Goal: Task Accomplishment & Management: Manage account settings

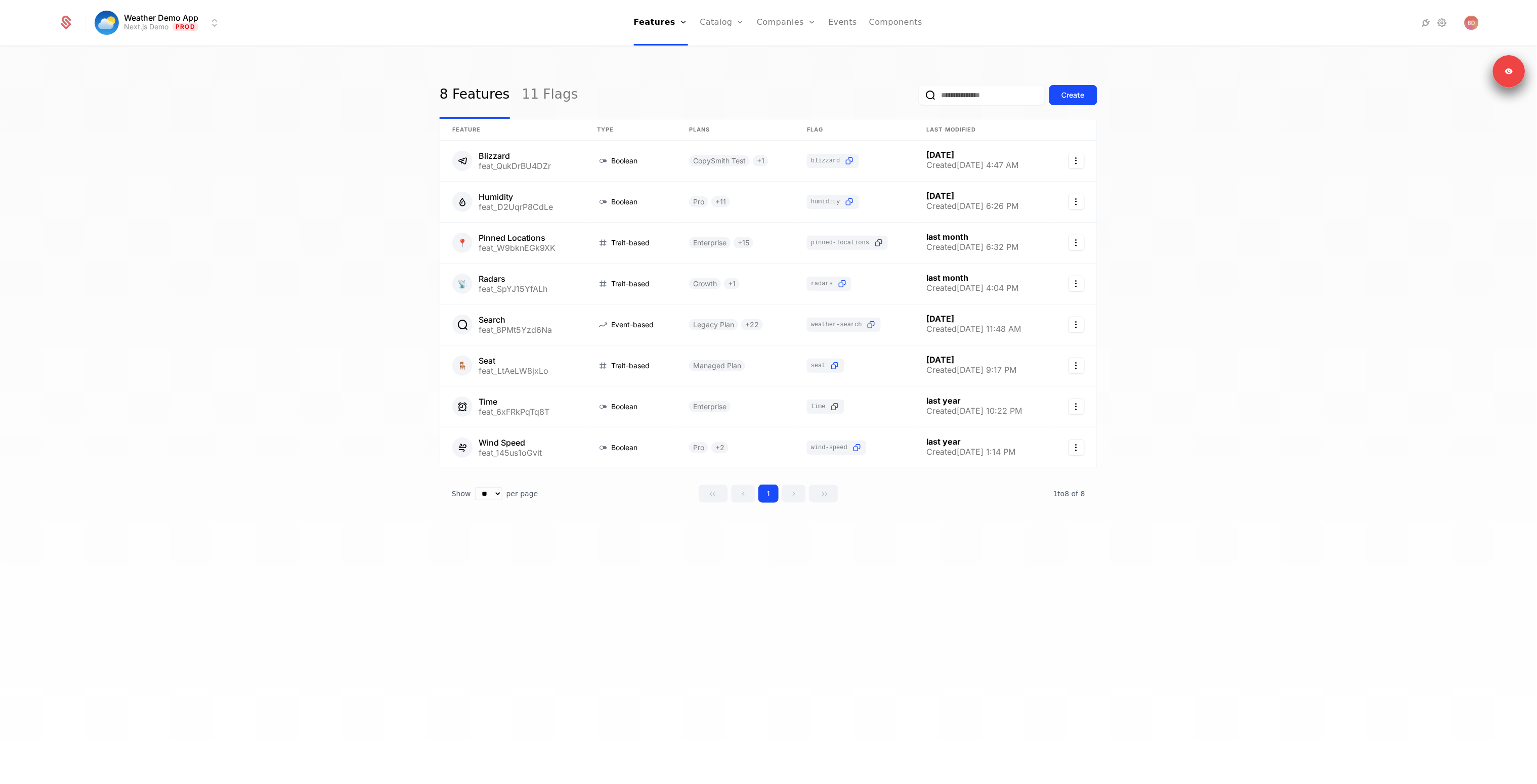
click at [363, 279] on div "8 Features 11 Flags Create Feature Type Plans Flag Last Modified Blizzard feat_…" at bounding box center [768, 419] width 1537 height 743
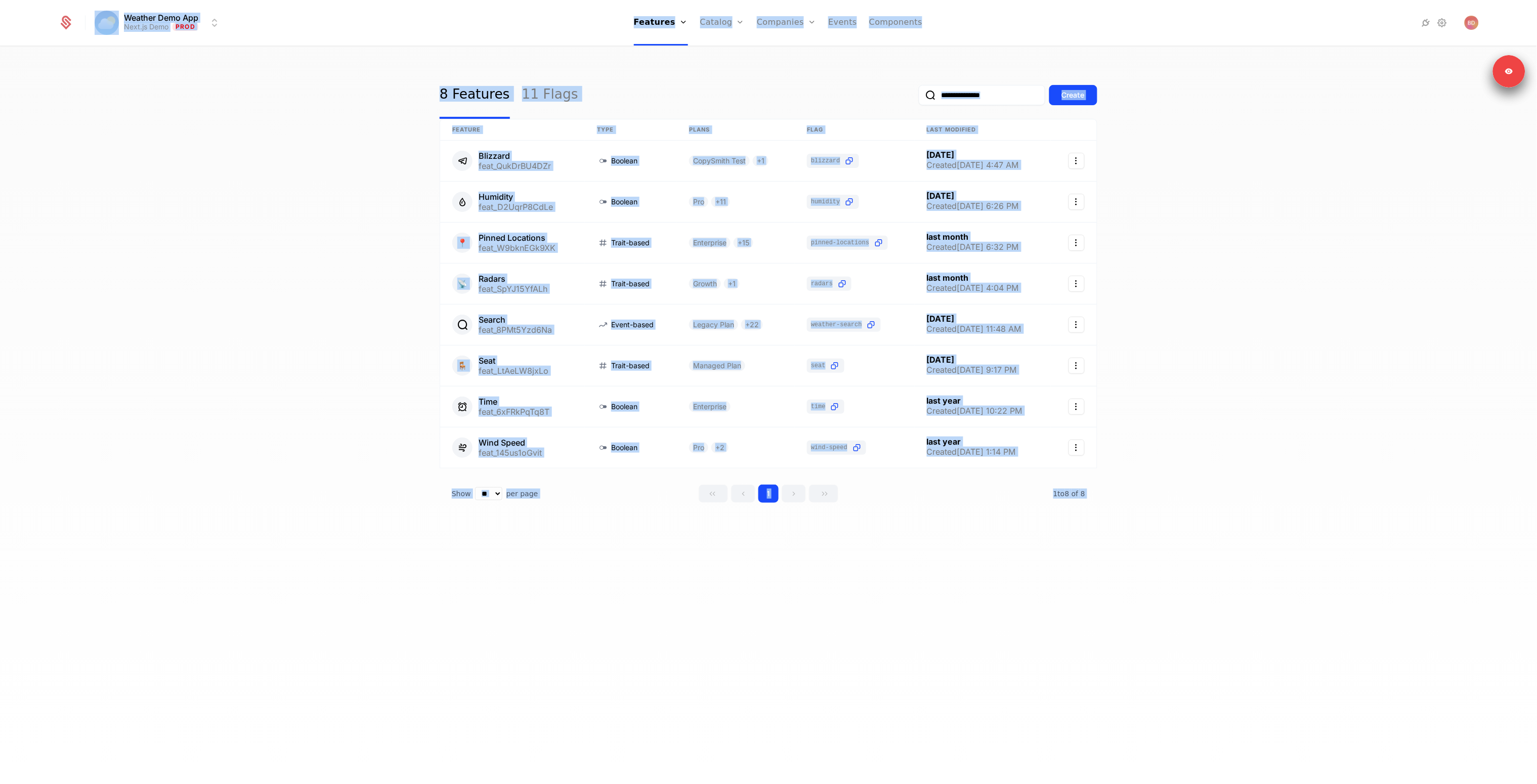
click at [363, 279] on div "8 Features 11 Flags Create Feature Type Plans Flag Last Modified Blizzard feat_…" at bounding box center [768, 419] width 1537 height 743
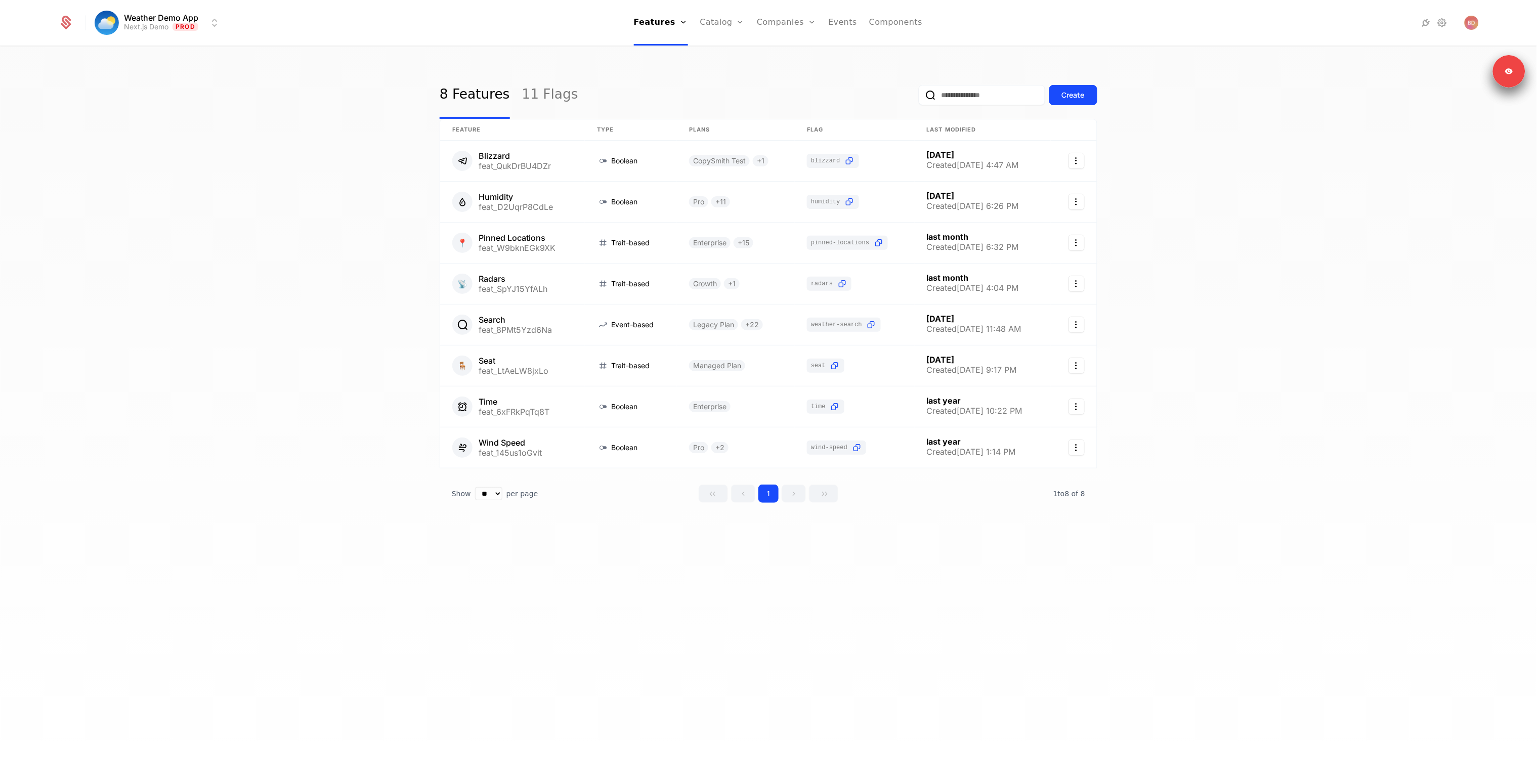
click at [785, 20] on link "Companies" at bounding box center [786, 23] width 59 height 45
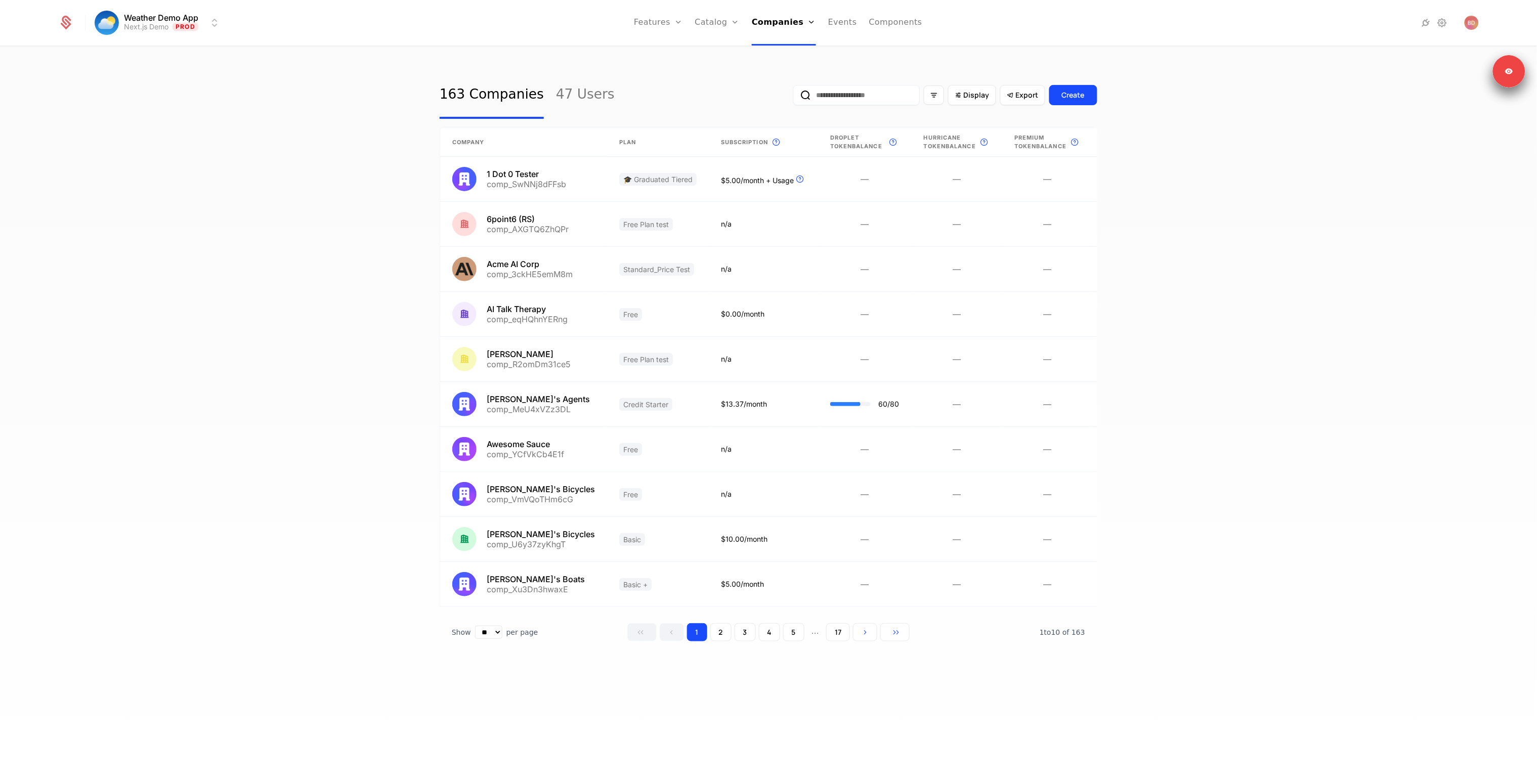
click at [279, 215] on div "163 Companies 47 Users Display Export Create Company Plan Subscription This is …" at bounding box center [768, 419] width 1537 height 743
drag, startPoint x: 597, startPoint y: 81, endPoint x: 582, endPoint y: 90, distance: 17.5
click at [594, 83] on div "163 Companies 47 Users Display Export Create" at bounding box center [768, 95] width 658 height 48
click at [581, 93] on link "47 Users" at bounding box center [585, 95] width 58 height 48
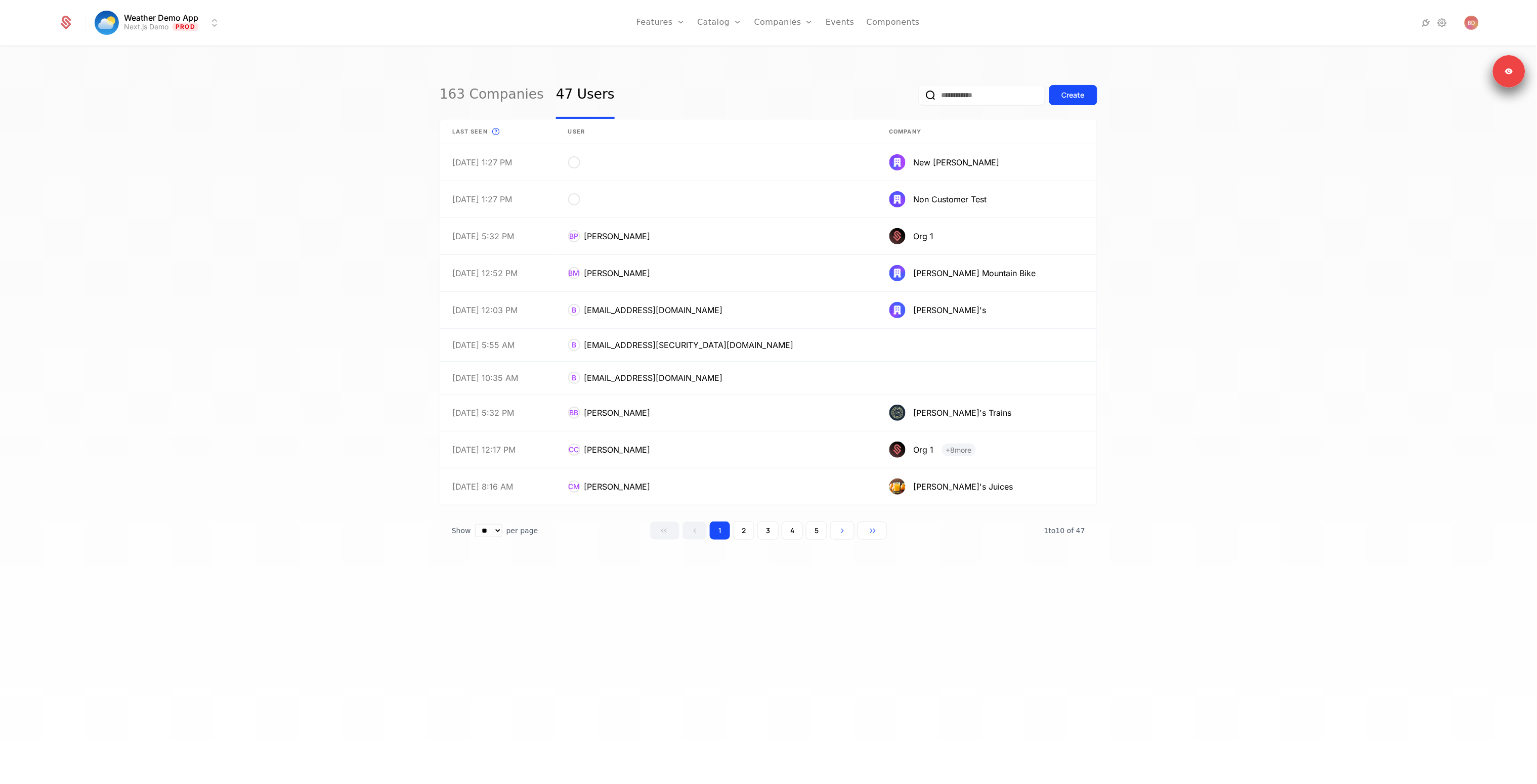
click at [817, 94] on div "163 Companies 47 Users Create" at bounding box center [768, 95] width 658 height 48
click at [986, 87] on input "email" at bounding box center [982, 95] width 126 height 20
paste input "**********"
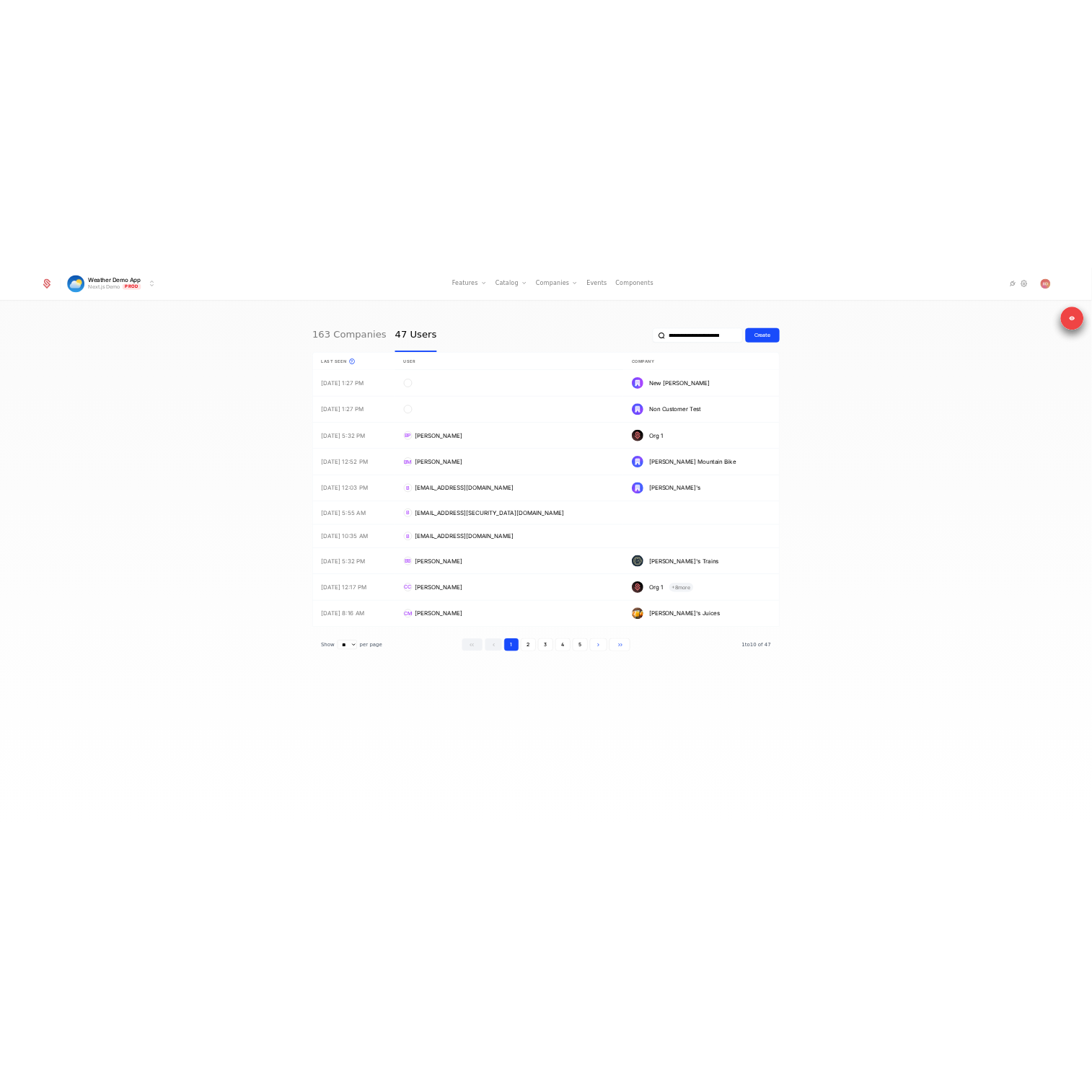
scroll to position [0, 65]
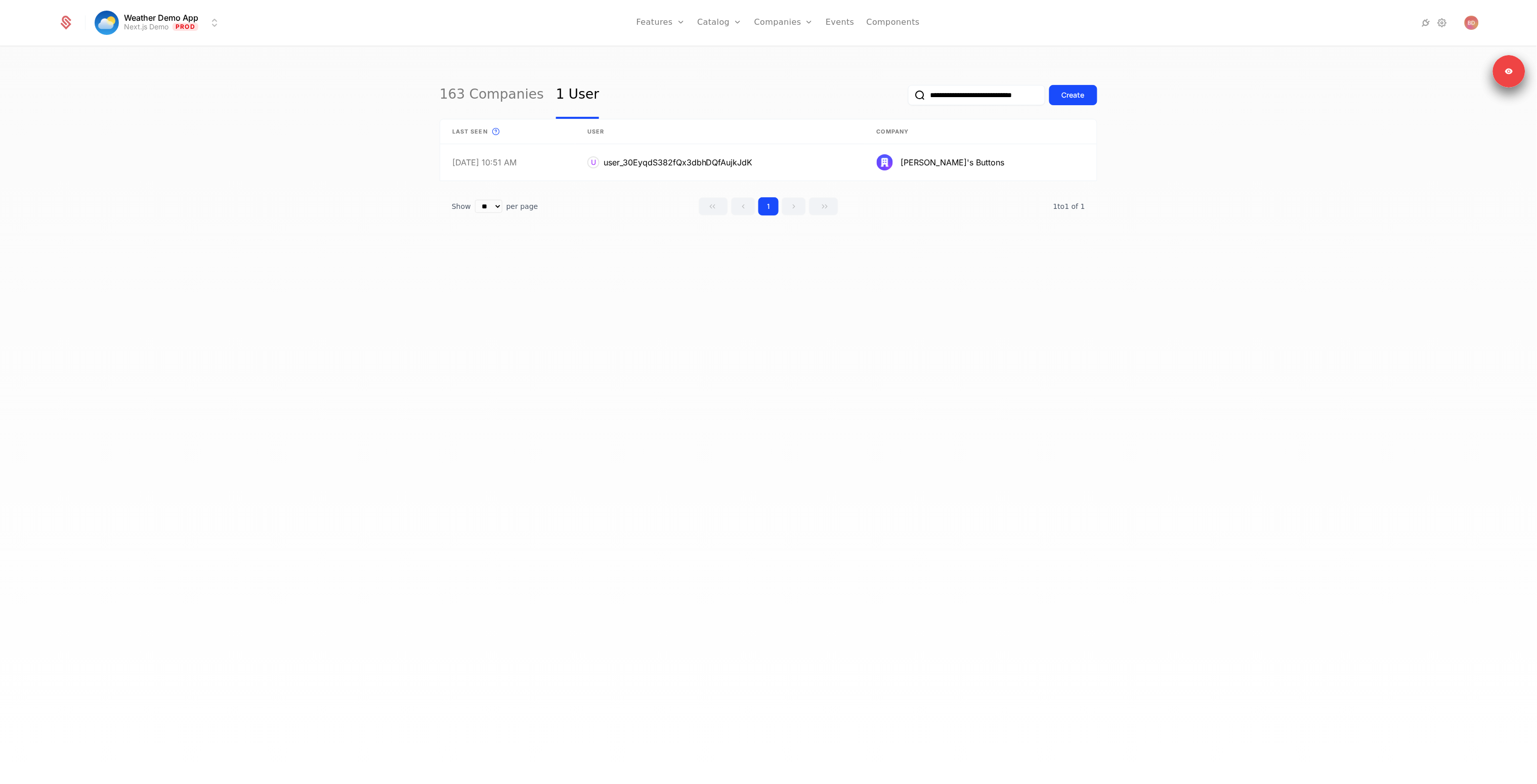
type input "**********"
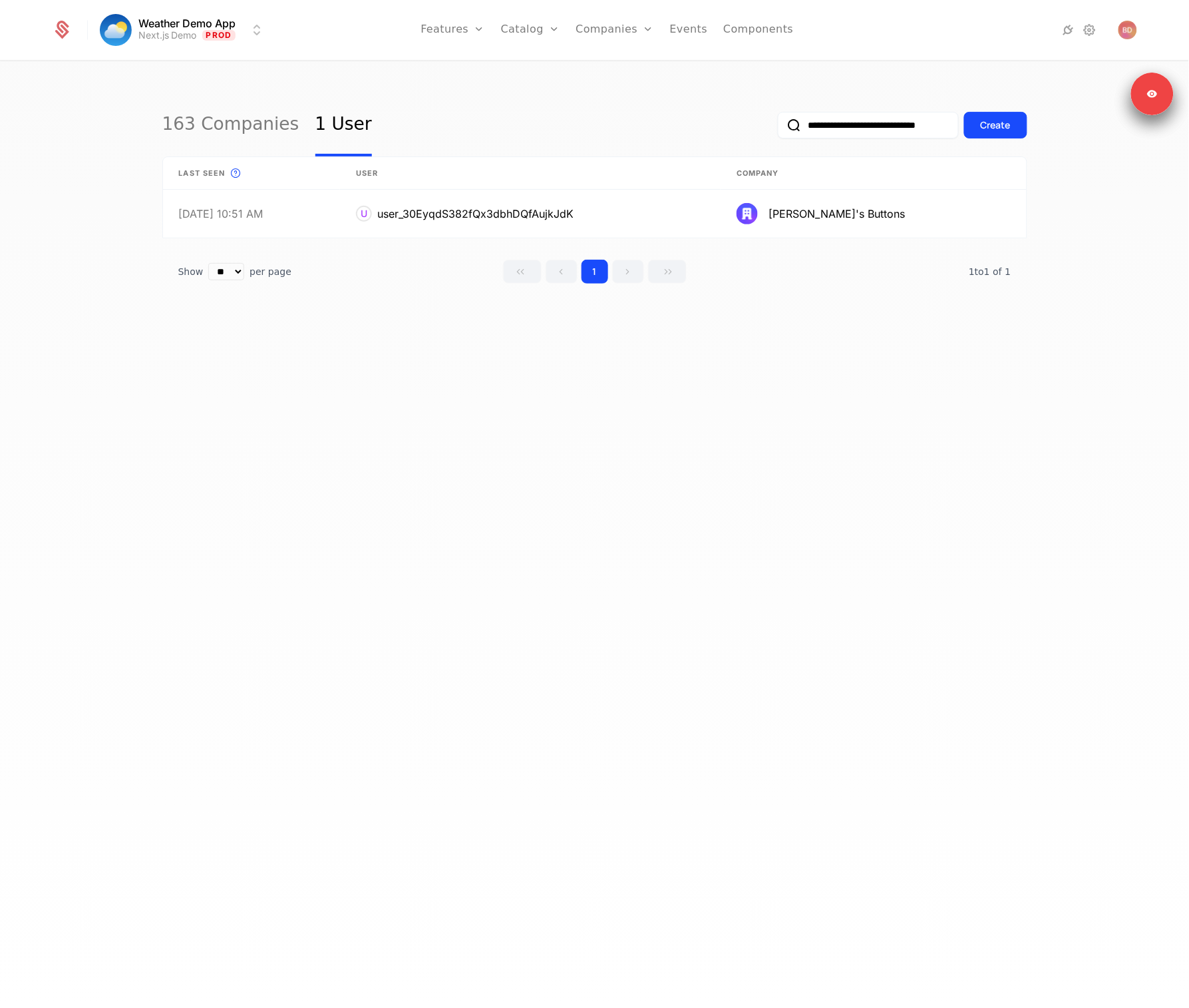
drag, startPoint x: 684, startPoint y: 458, endPoint x: 689, endPoint y: 360, distance: 98.1
click at [684, 457] on div "**********" at bounding box center [594, 539] width 1189 height 954
click at [818, 211] on link at bounding box center [873, 214] width 305 height 48
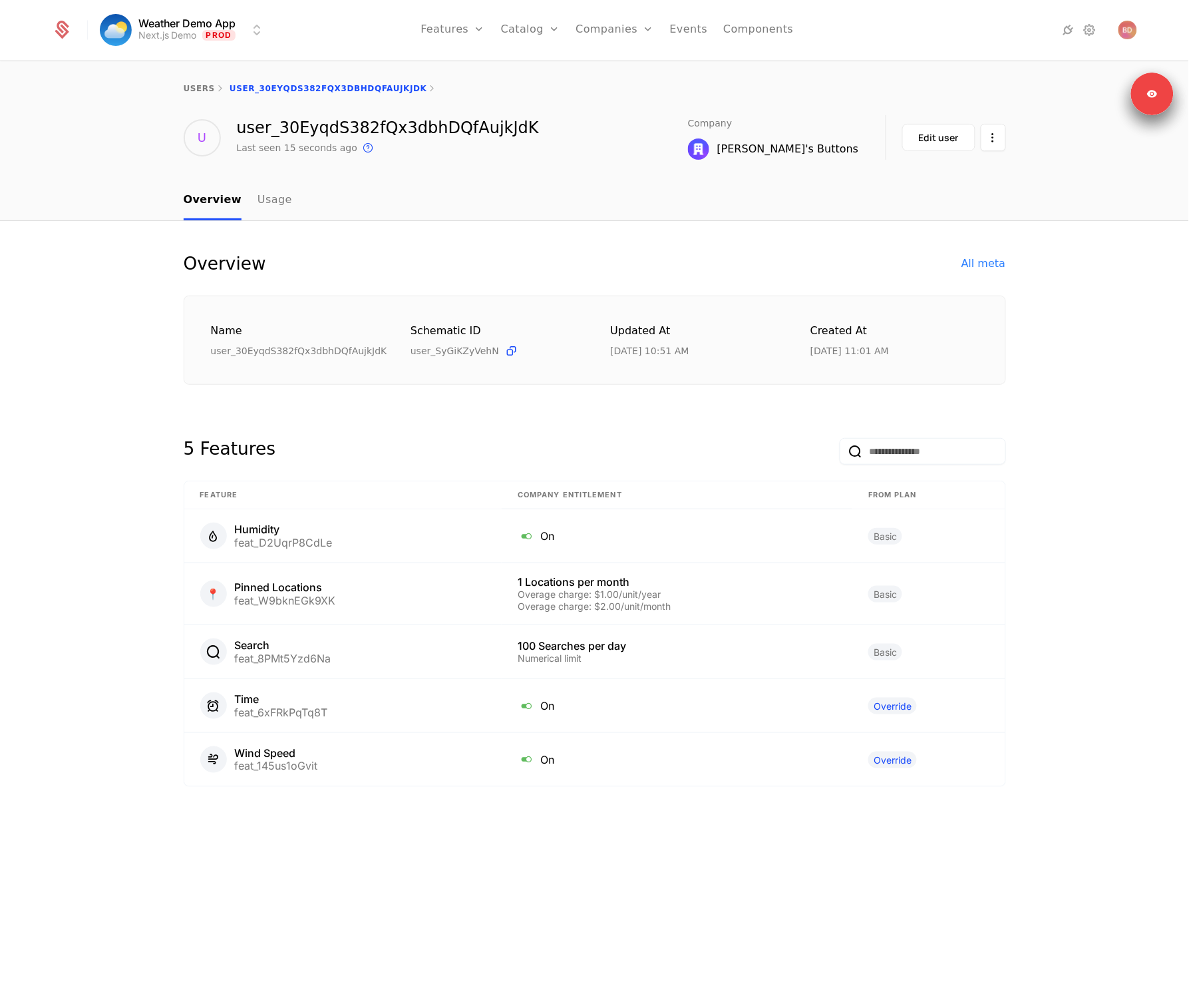
click at [709, 148] on img at bounding box center [698, 148] width 21 height 21
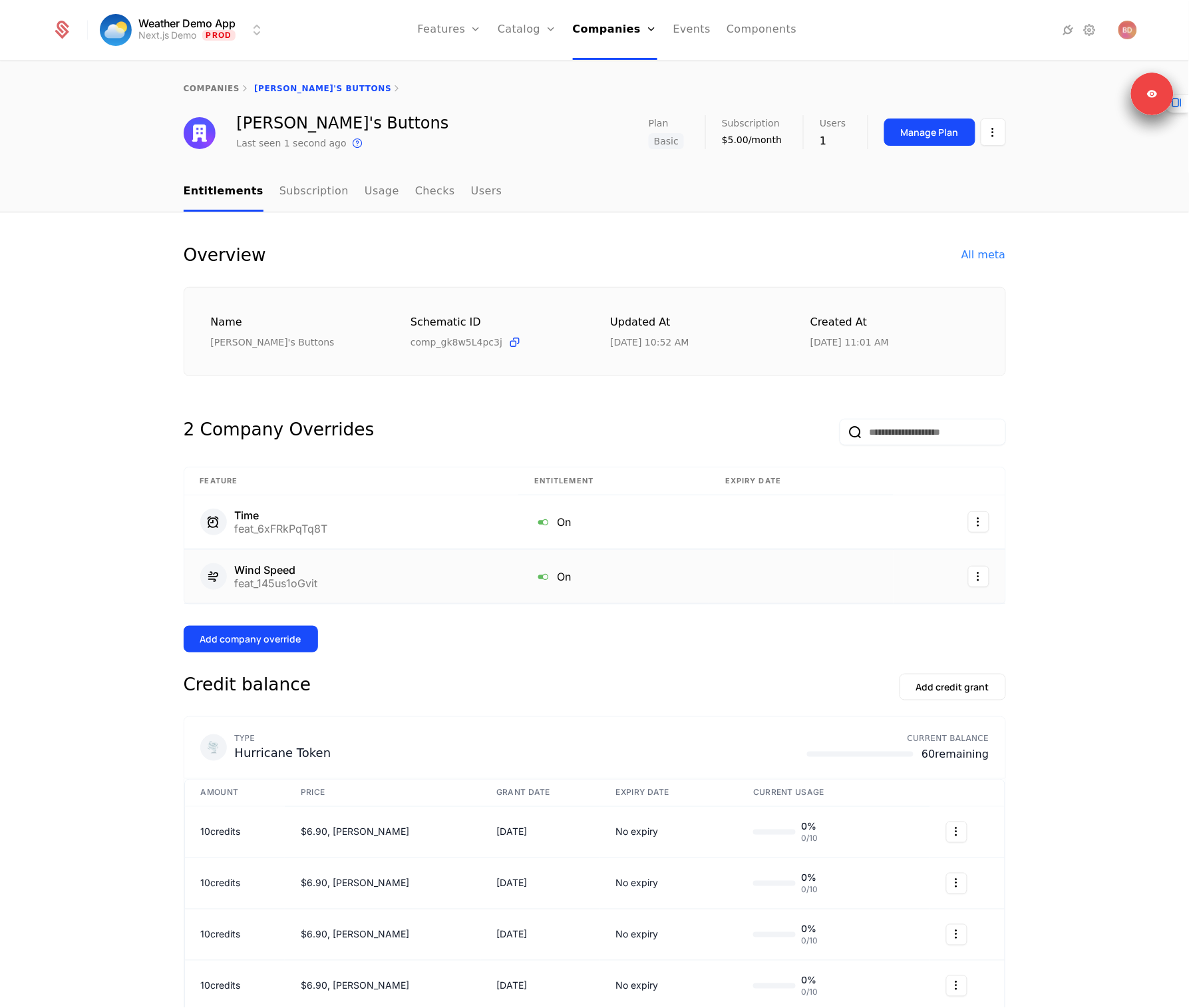
click at [967, 573] on html "Weather Demo App Next.js Demo Prod Features Features Flags Catalog Plans Add On…" at bounding box center [594, 504] width 1189 height 1008
click at [873, 612] on div "Delete" at bounding box center [887, 612] width 39 height 19
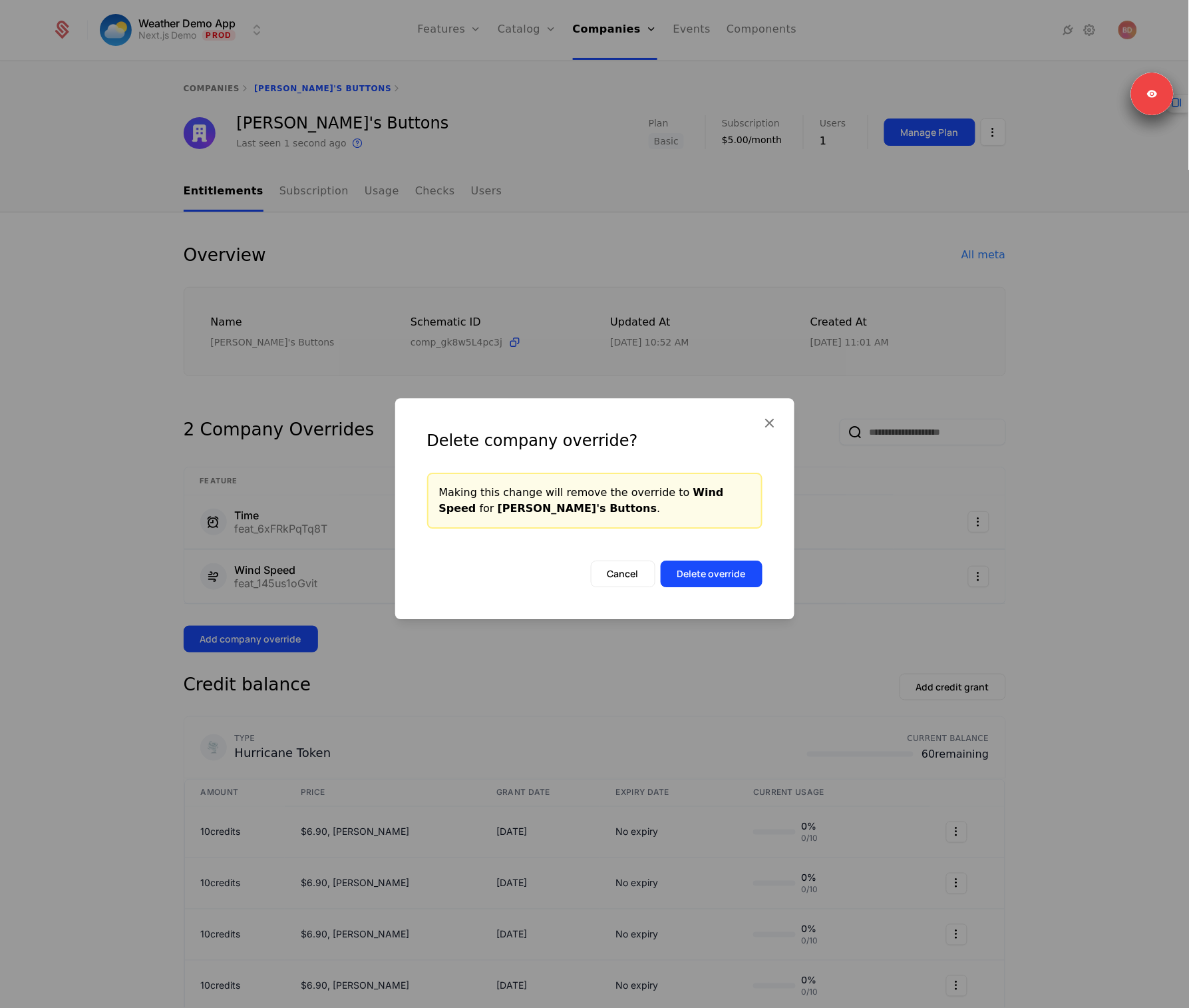
click at [724, 575] on button "Delete override" at bounding box center [712, 574] width 102 height 27
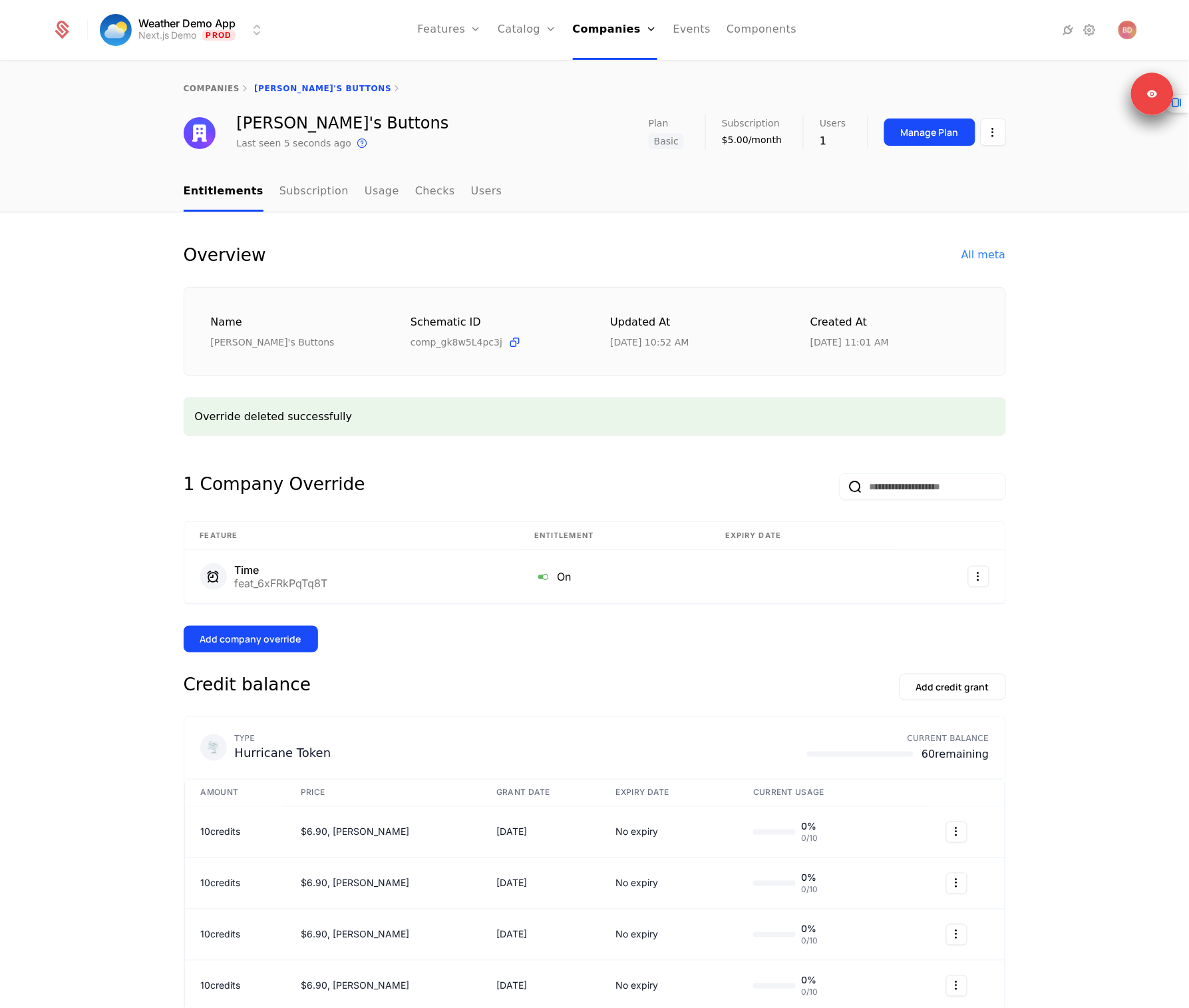
drag, startPoint x: 900, startPoint y: 635, endPoint x: 920, endPoint y: 622, distance: 23.9
click at [900, 635] on div "Add company override" at bounding box center [595, 639] width 822 height 27
click at [249, 641] on div "Add company override" at bounding box center [250, 639] width 101 height 13
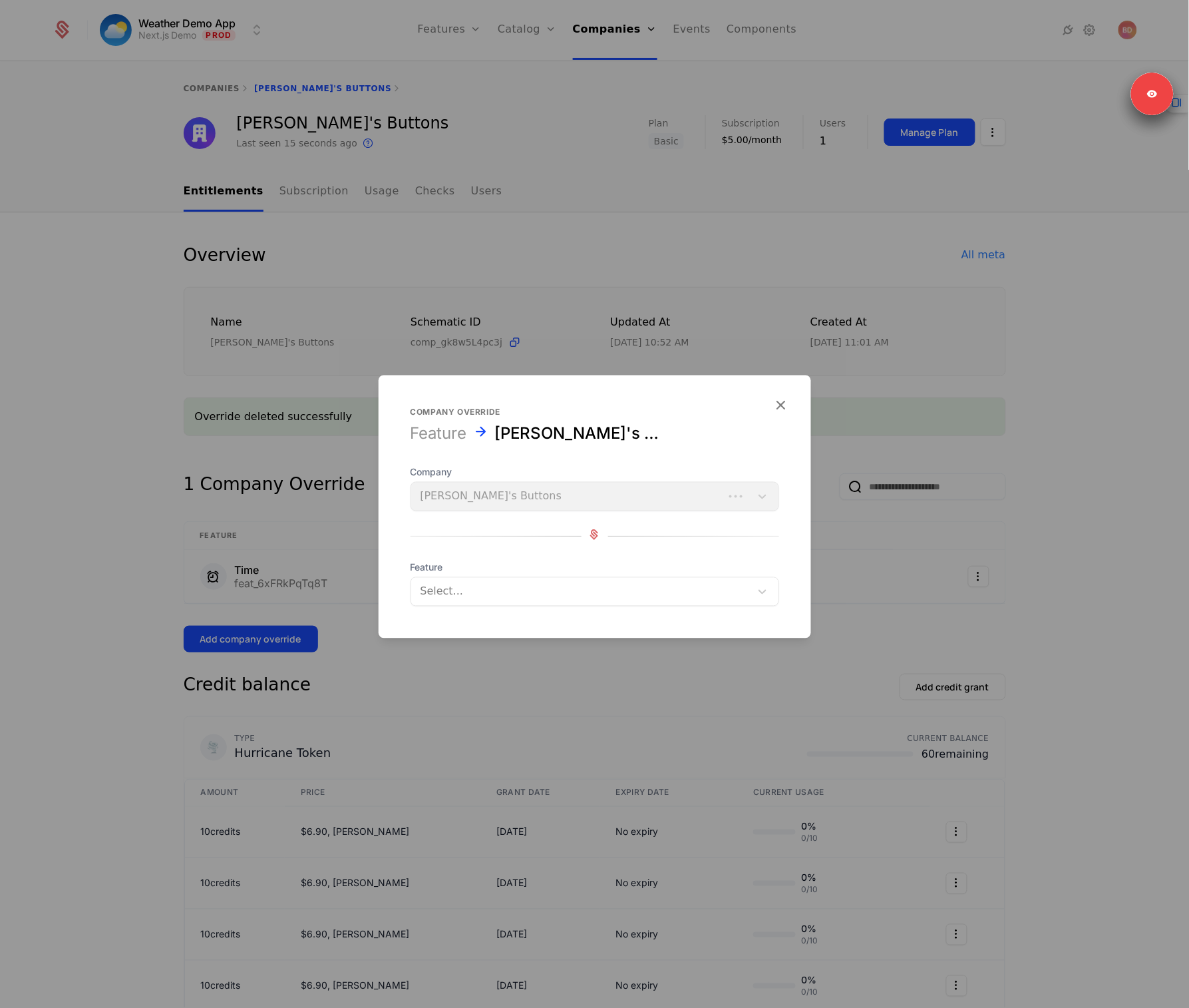
click at [472, 583] on div at bounding box center [581, 592] width 321 height 19
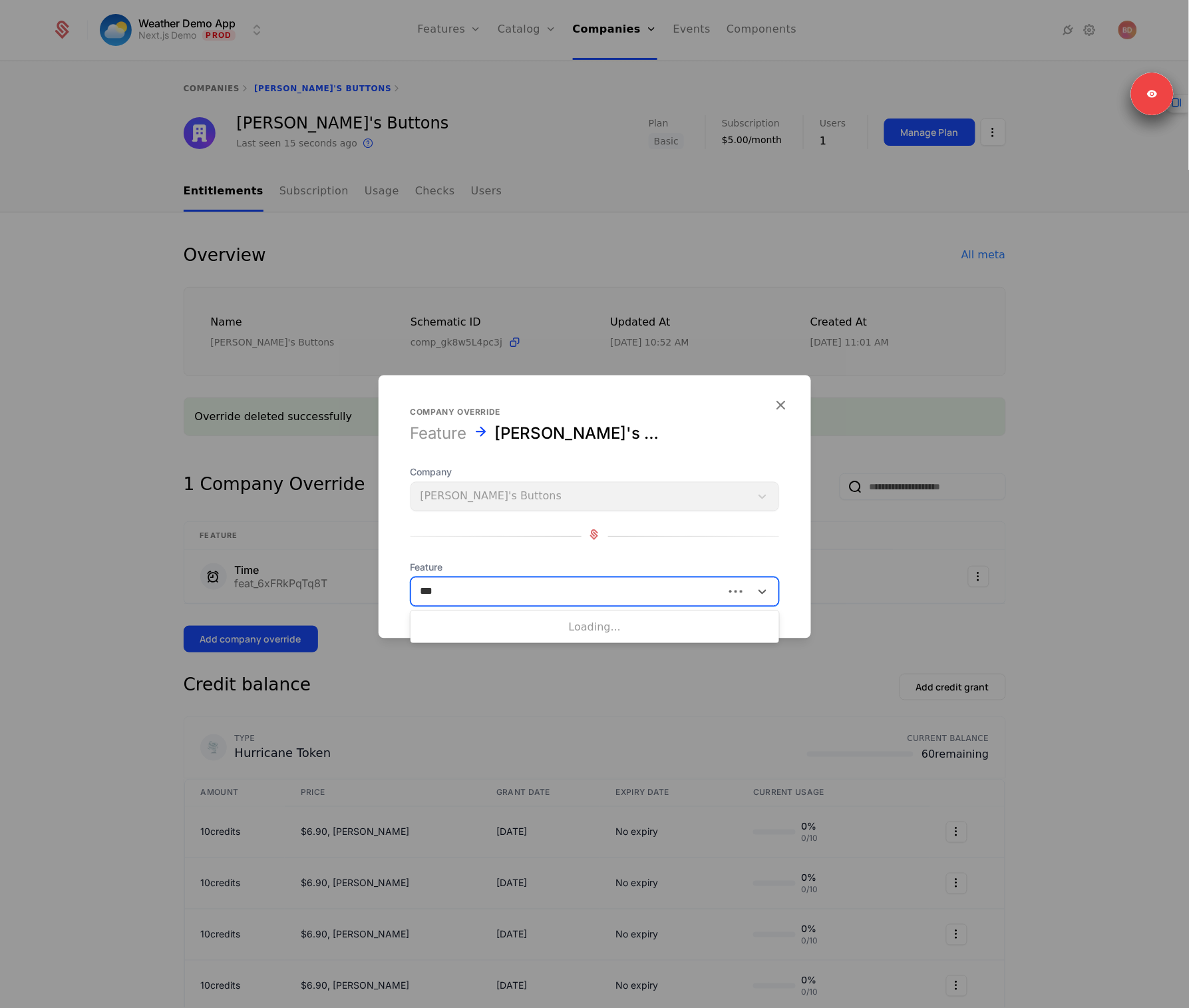
type input "****"
click at [469, 623] on div "Wind Speed" at bounding box center [594, 625] width 352 height 12
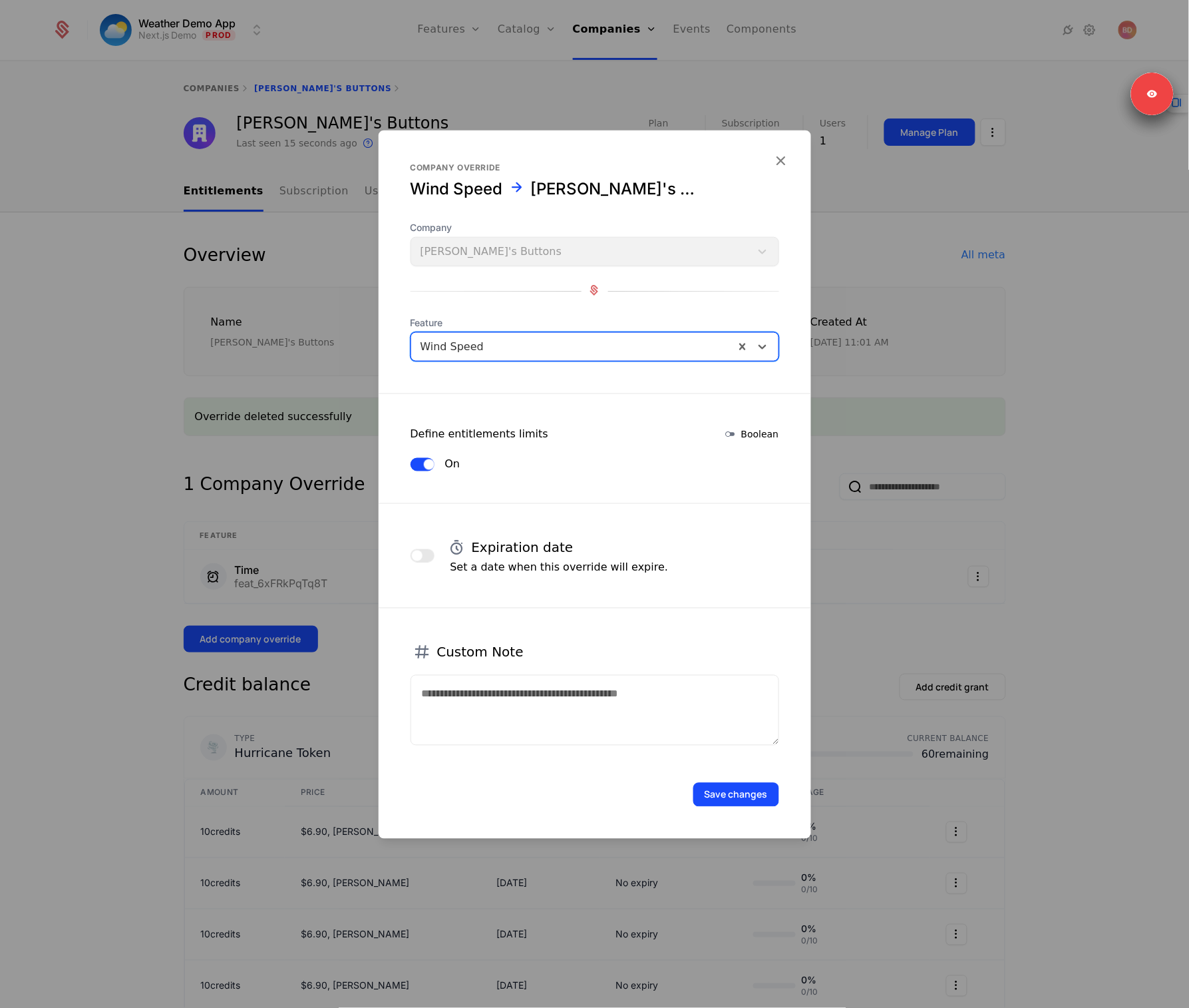
click at [739, 802] on button "Save changes" at bounding box center [736, 794] width 86 height 24
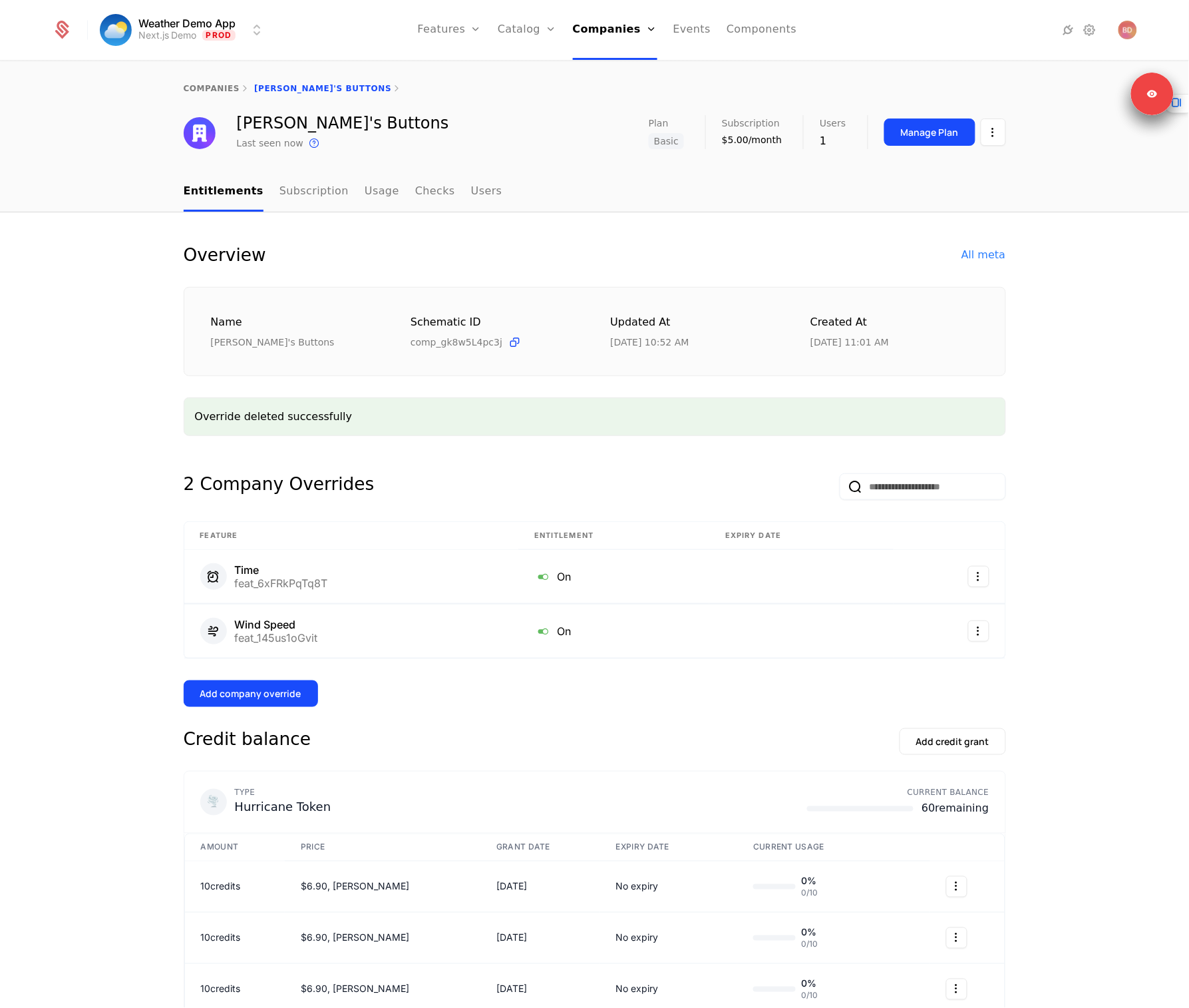
click at [972, 633] on html "Weather Demo App Next.js Demo Prod Features Features Flags Catalog Plans Add On…" at bounding box center [594, 504] width 1189 height 1008
click at [891, 667] on div "Delete" at bounding box center [887, 667] width 39 height 19
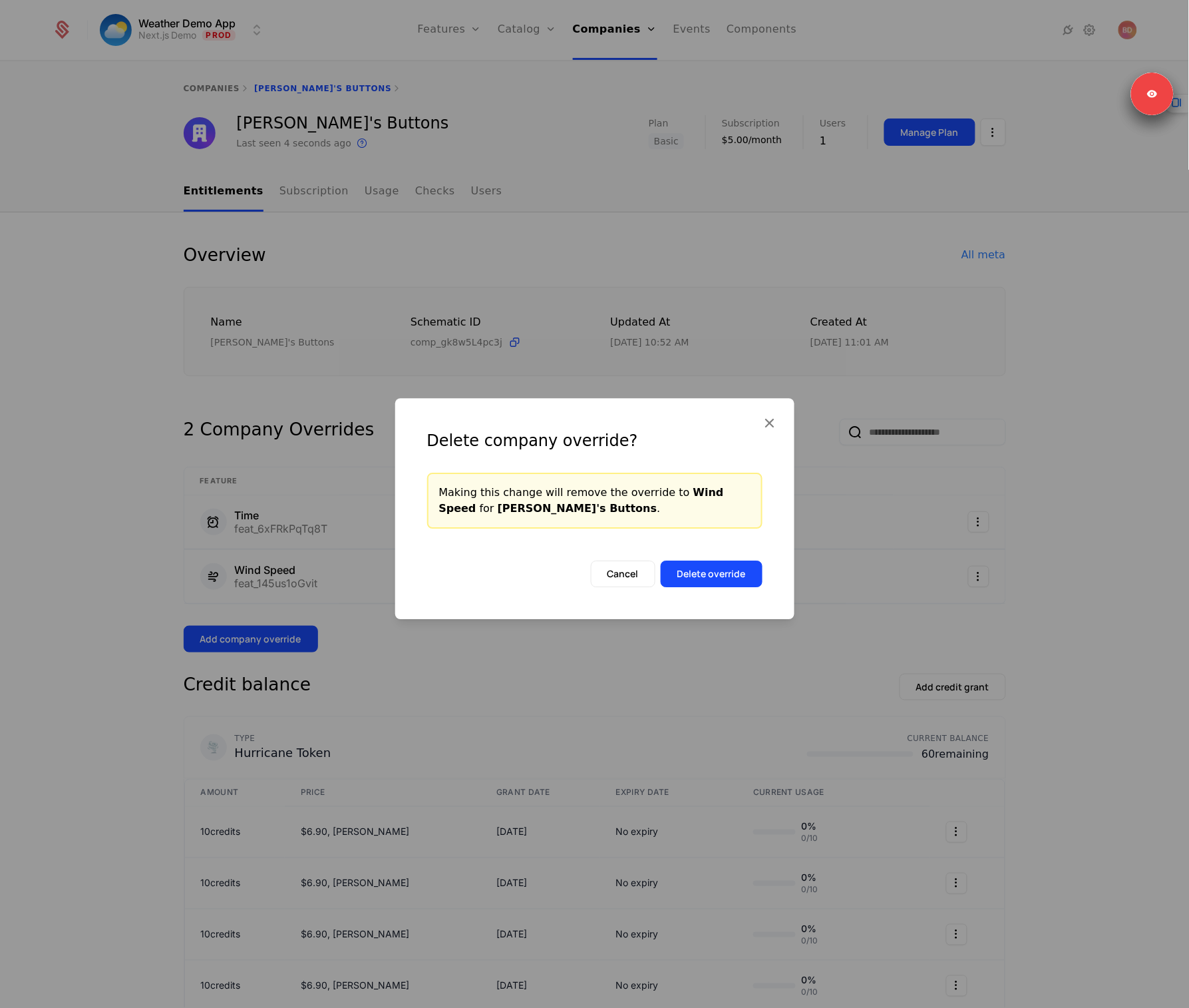
click at [725, 575] on button "Delete override" at bounding box center [712, 574] width 102 height 27
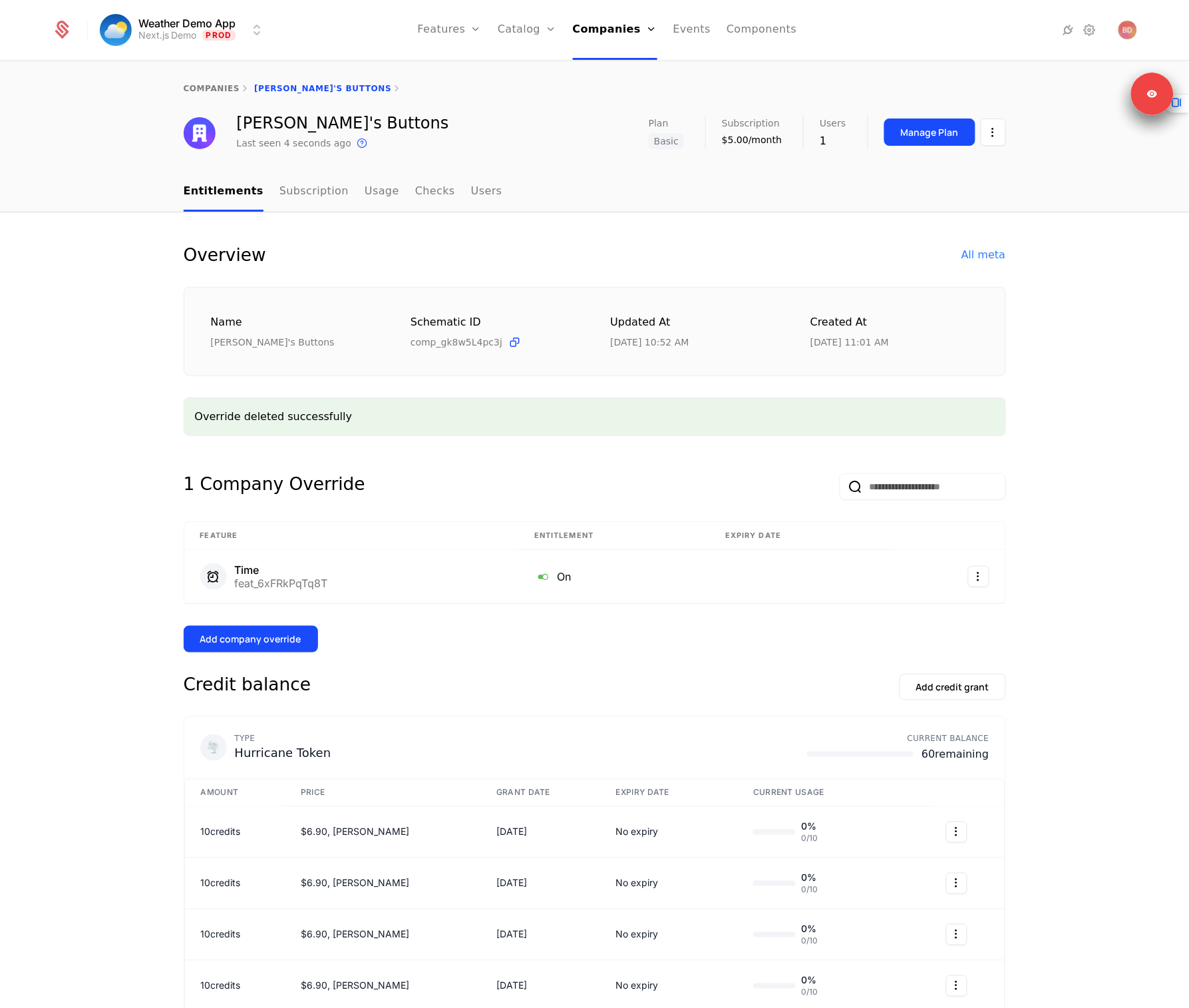
click at [252, 636] on div "Add company override" at bounding box center [250, 639] width 101 height 13
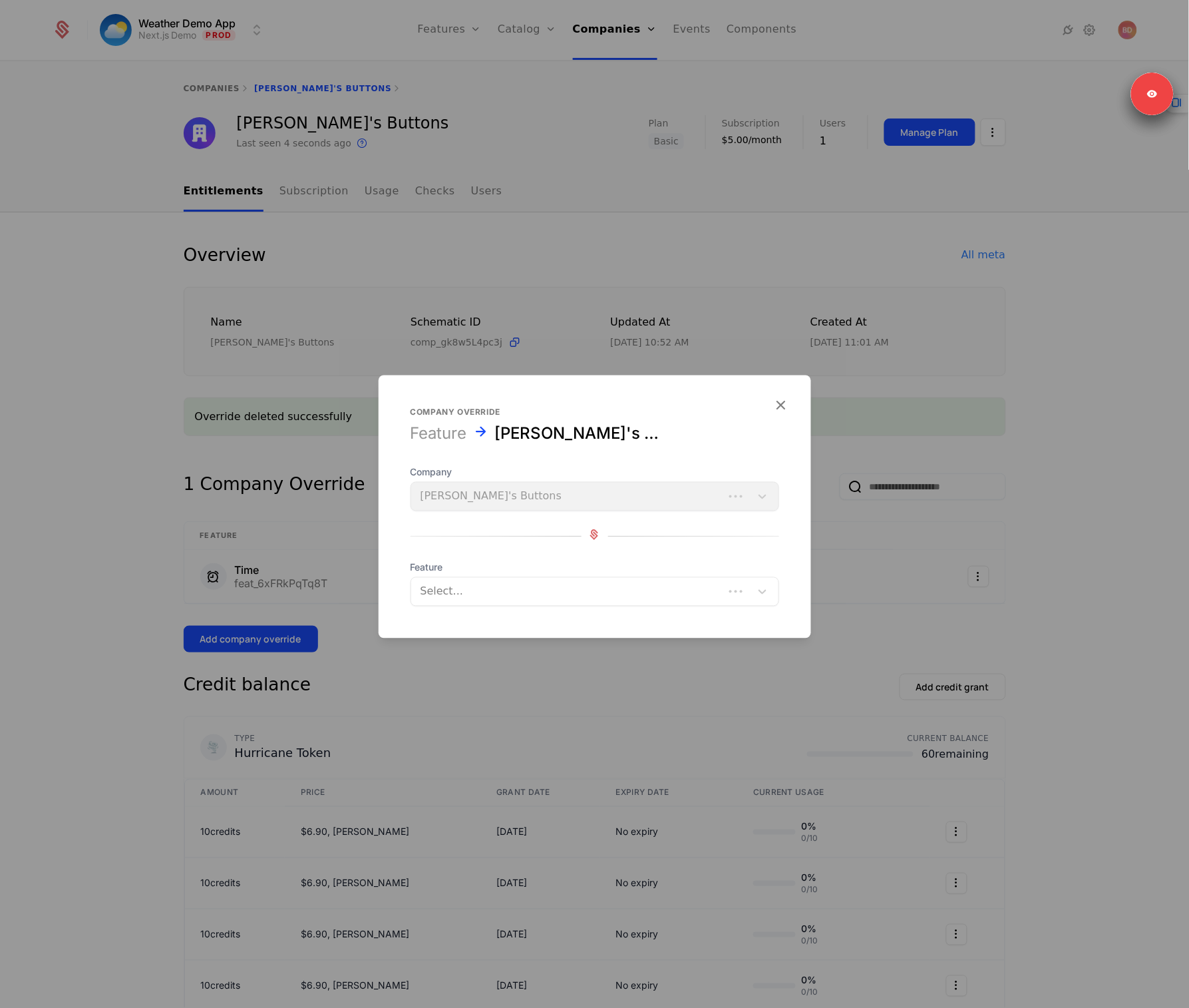
drag, startPoint x: 454, startPoint y: 583, endPoint x: 464, endPoint y: 580, distance: 10.4
click at [454, 583] on div at bounding box center [567, 592] width 294 height 19
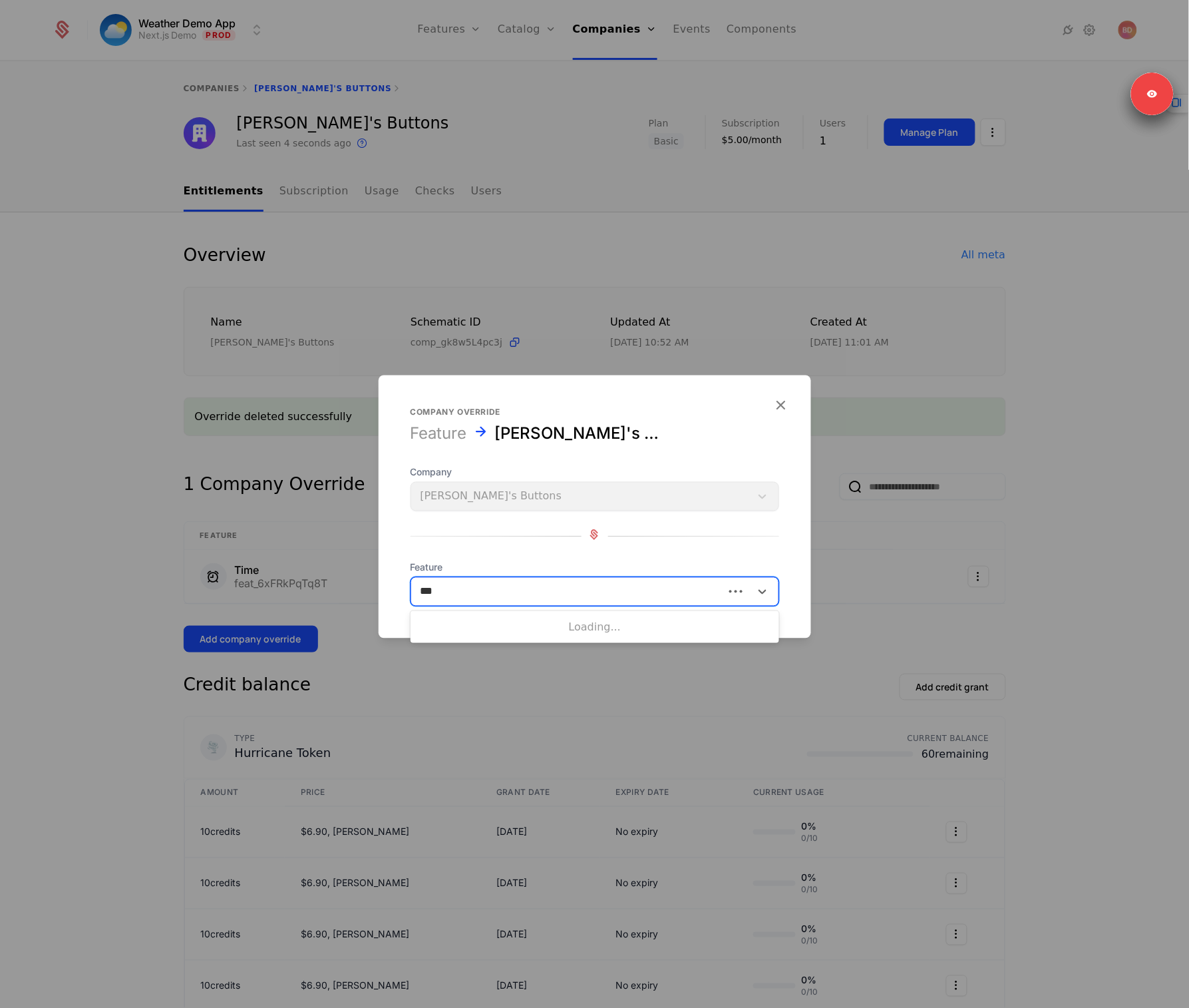
type input "****"
click at [486, 616] on div "Wind Speed" at bounding box center [595, 625] width 369 height 23
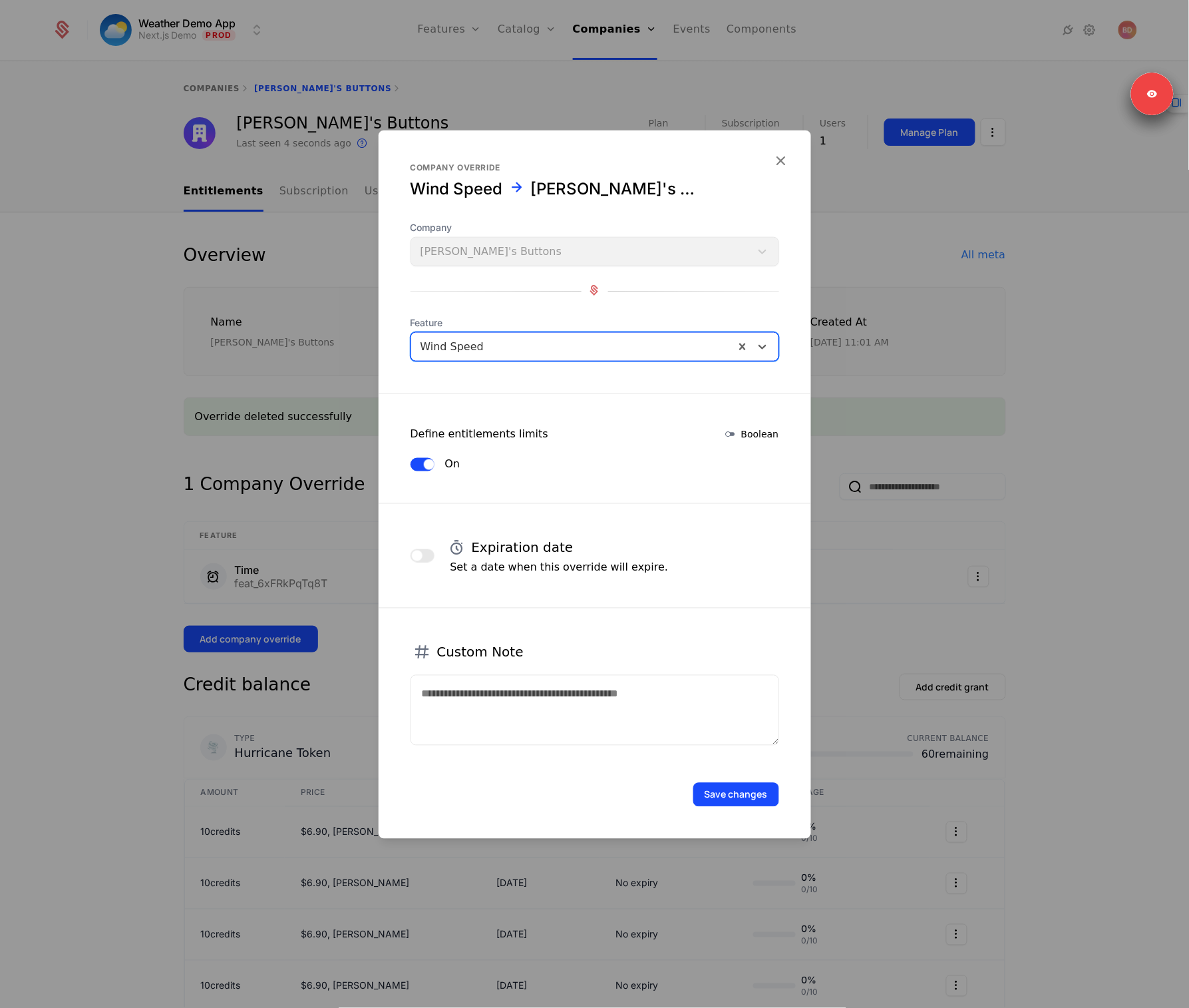
click at [743, 791] on button "Save changes" at bounding box center [736, 794] width 86 height 24
